Goal: Check status

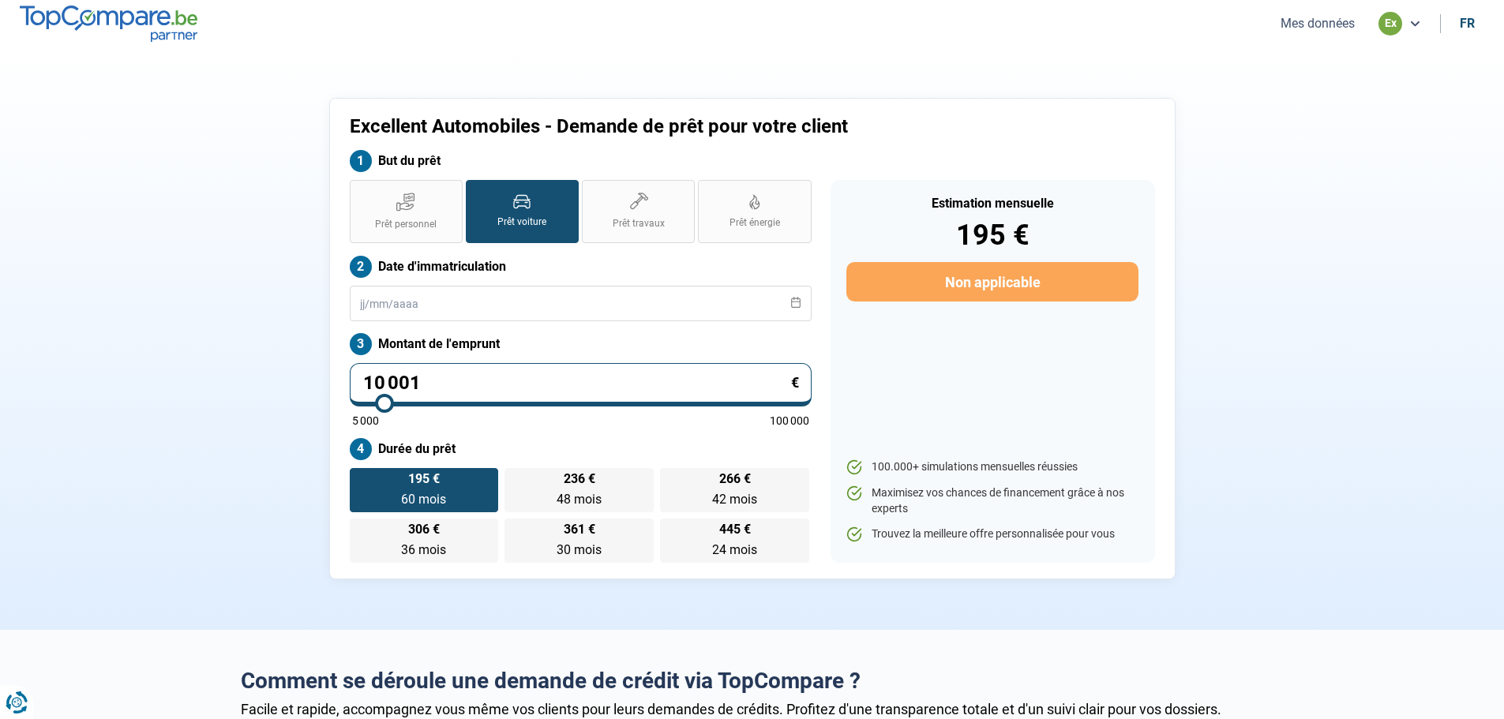
click at [1345, 24] on button "Mes données" at bounding box center [1318, 23] width 84 height 17
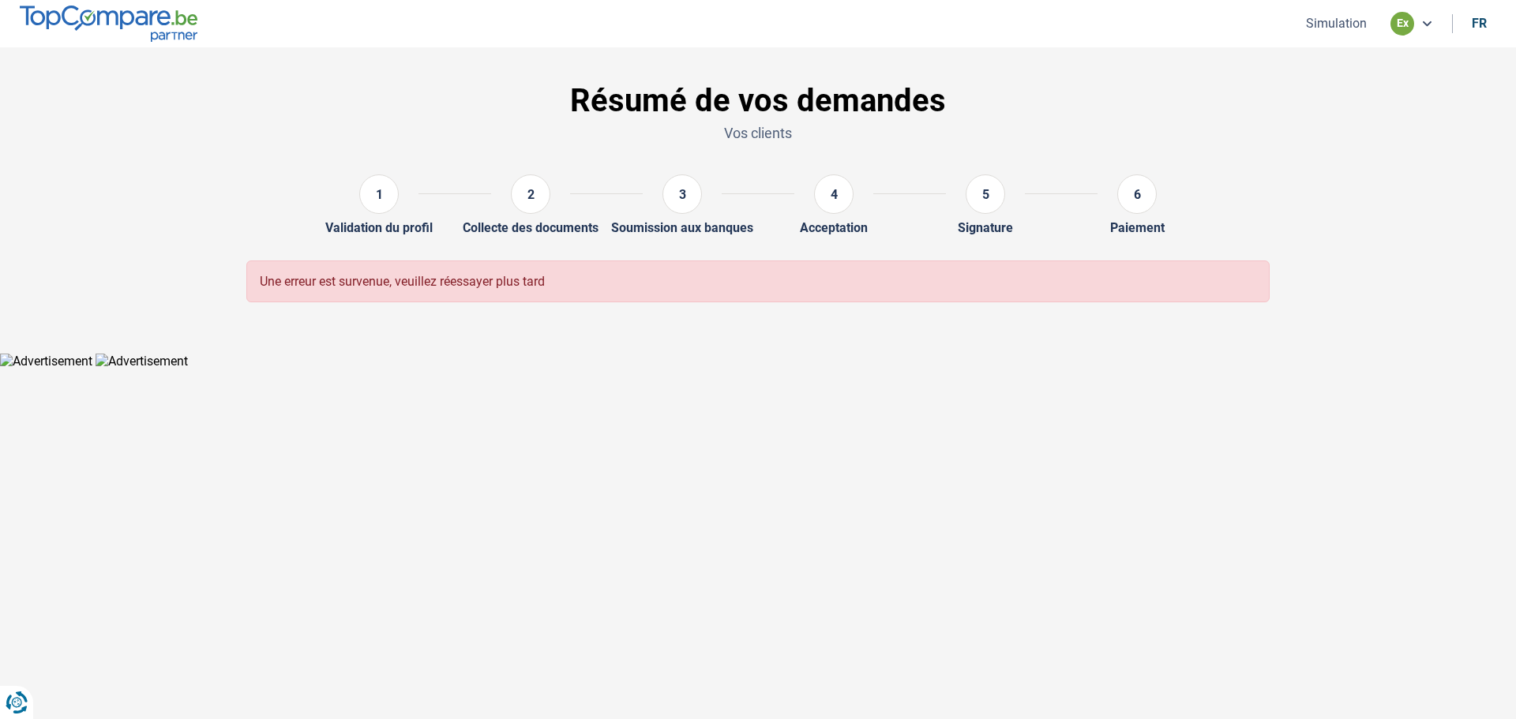
click at [1408, 23] on div "ex" at bounding box center [1402, 24] width 24 height 24
click at [1432, 20] on icon at bounding box center [1426, 23] width 13 height 13
click at [1318, 13] on ul "Simulation ex fr" at bounding box center [1394, 24] width 204 height 24
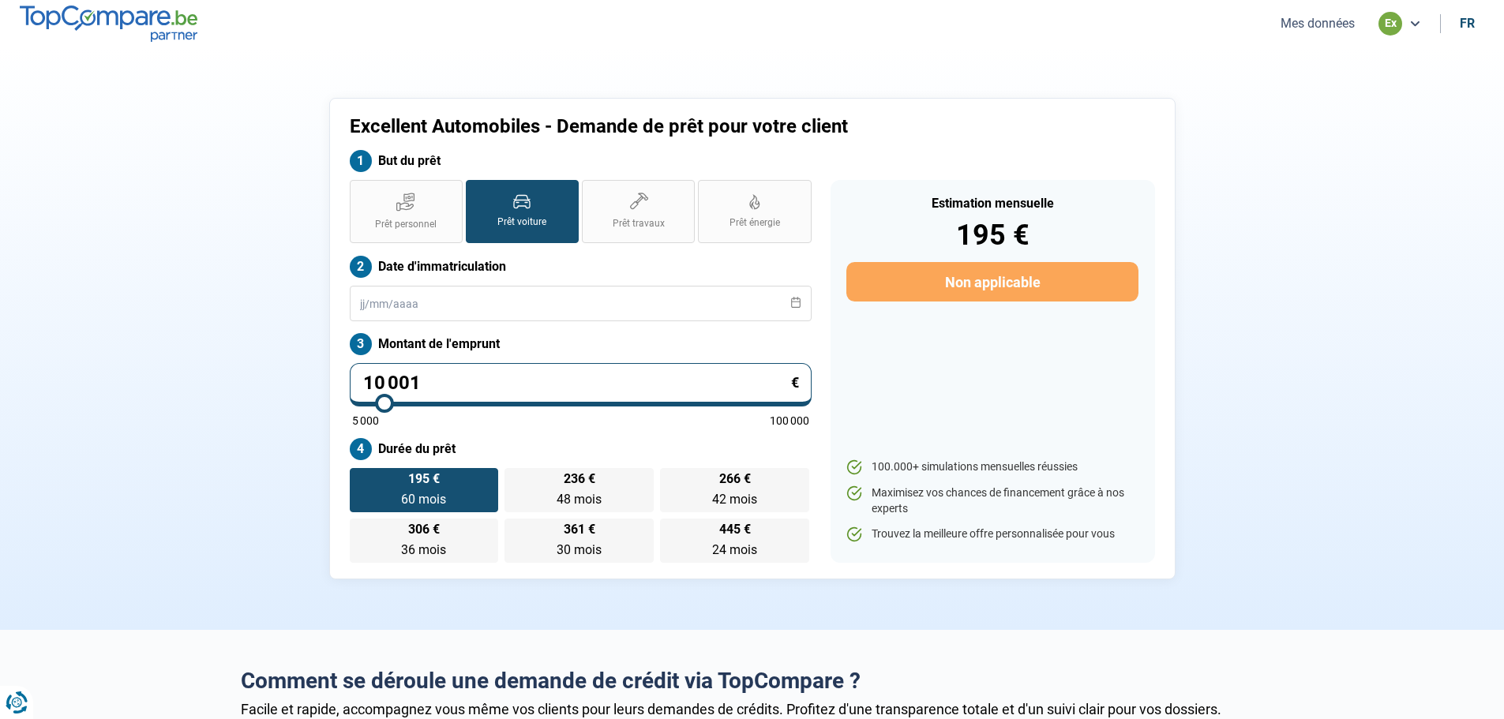
click at [1317, 23] on button "Mes données" at bounding box center [1318, 23] width 84 height 17
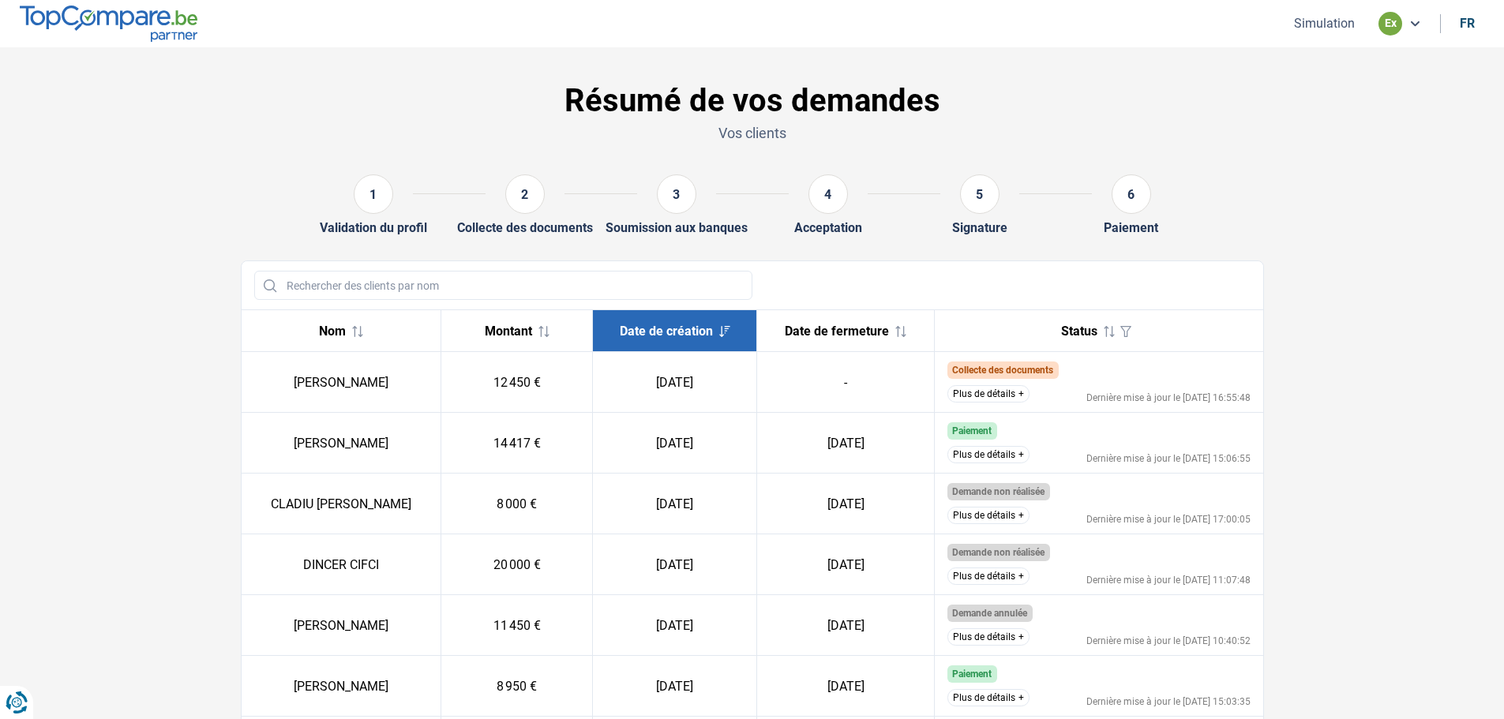
click at [1105, 384] on td "Collecte des documents Nous avons déjà reçu les documents du client et nous eff…" at bounding box center [1099, 382] width 328 height 61
click at [1022, 393] on button "Plus de détails" at bounding box center [988, 393] width 82 height 17
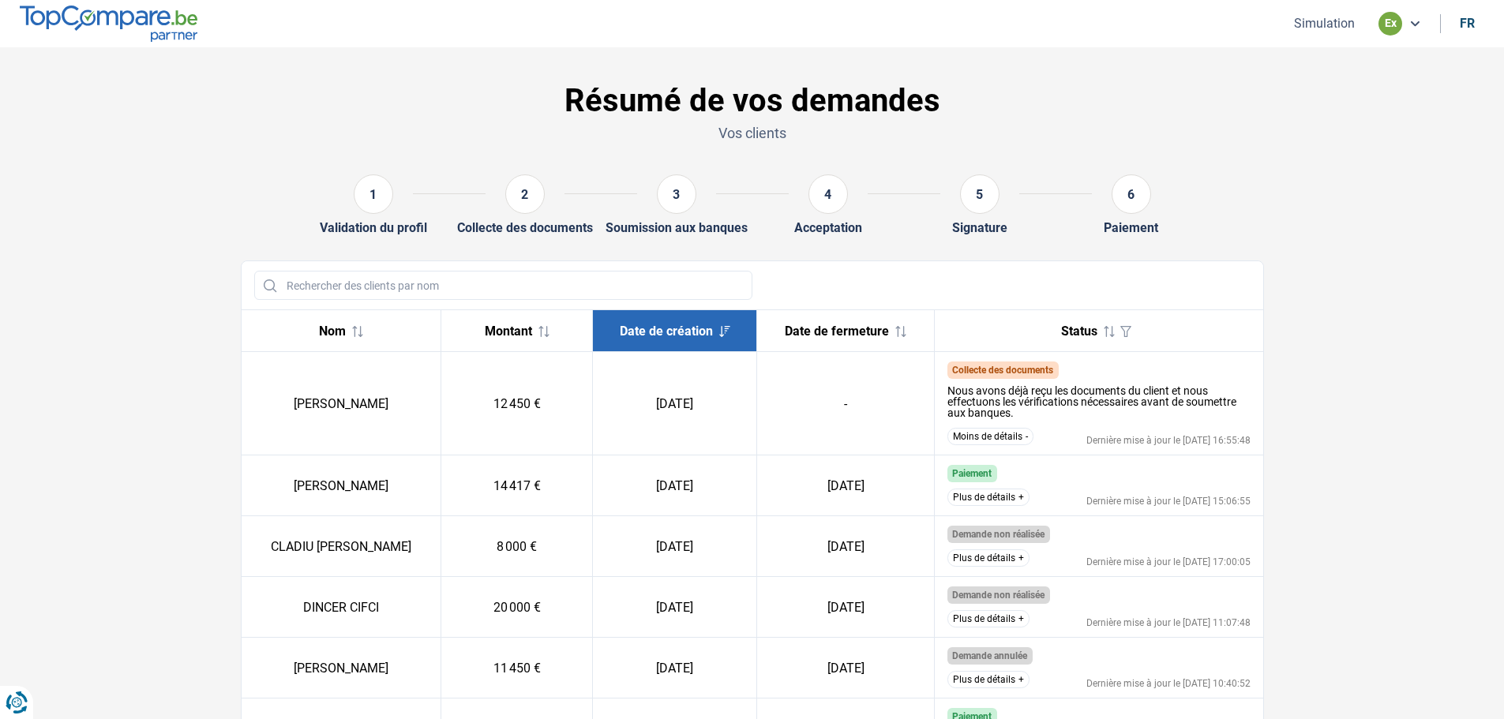
scroll to position [79, 0]
